Goal: Task Accomplishment & Management: Use online tool/utility

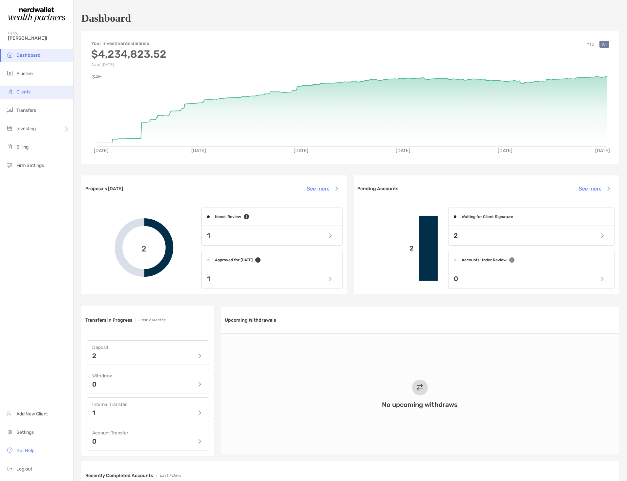
click at [20, 94] on li "Clients" at bounding box center [36, 92] width 73 height 13
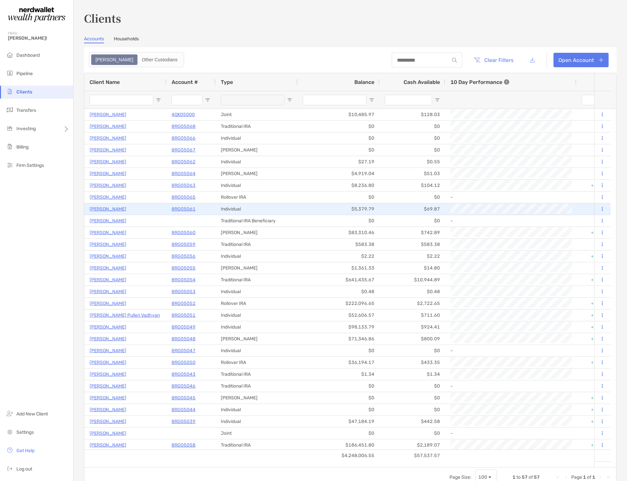
type input "***"
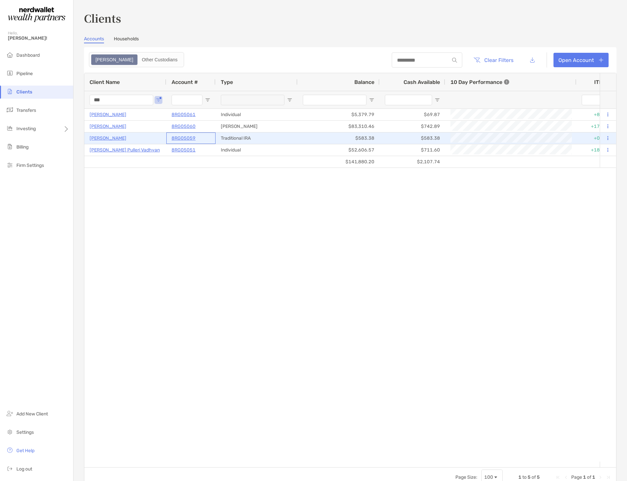
click at [176, 138] on p "8RG05059" at bounding box center [184, 138] width 24 height 8
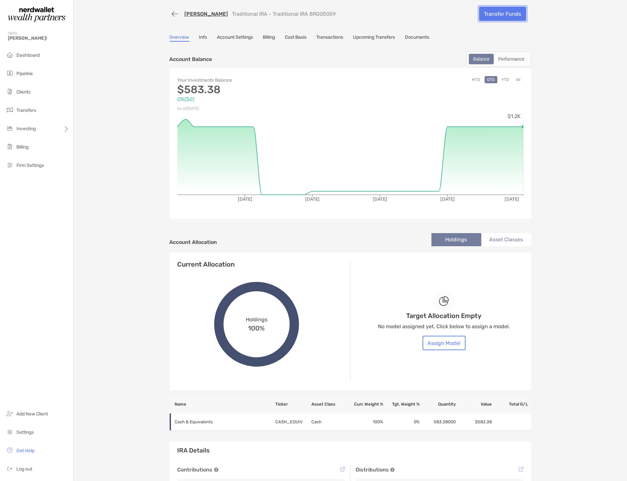
click at [510, 17] on link "Transfer Funds" at bounding box center [502, 14] width 47 height 14
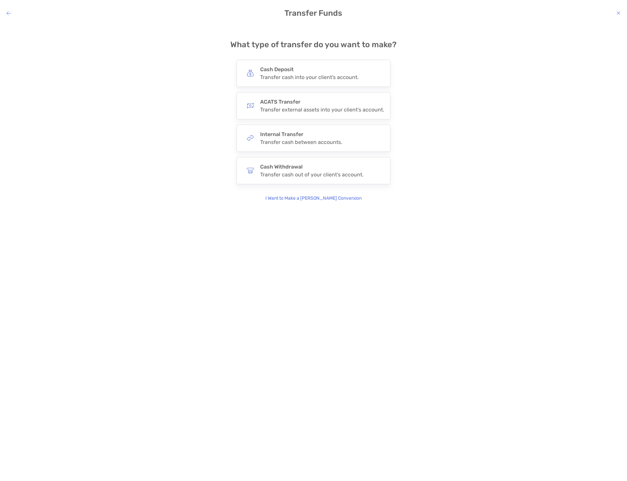
click at [616, 13] on h4 "Transfer Funds" at bounding box center [313, 13] width 627 height 9
click at [617, 14] on icon "modal" at bounding box center [618, 12] width 4 height 5
